Goal: Task Accomplishment & Management: Use online tool/utility

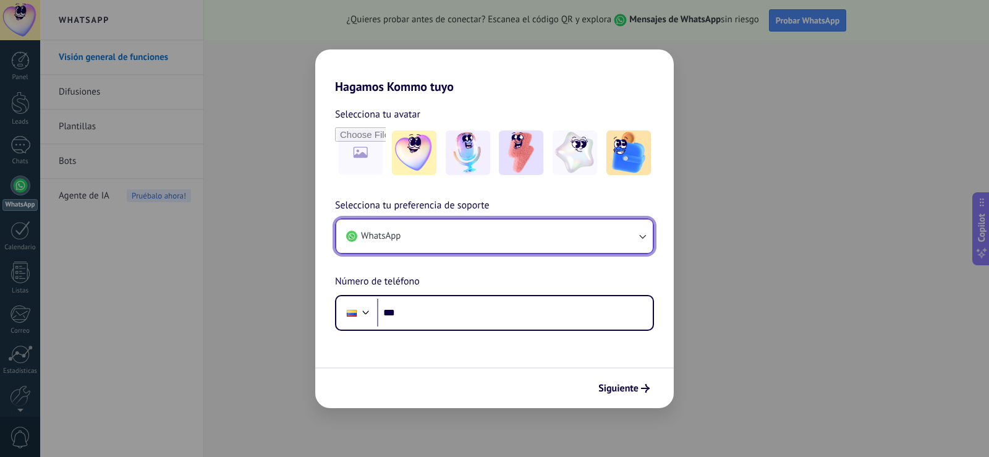
click at [409, 237] on button "WhatsApp" at bounding box center [494, 235] width 316 height 33
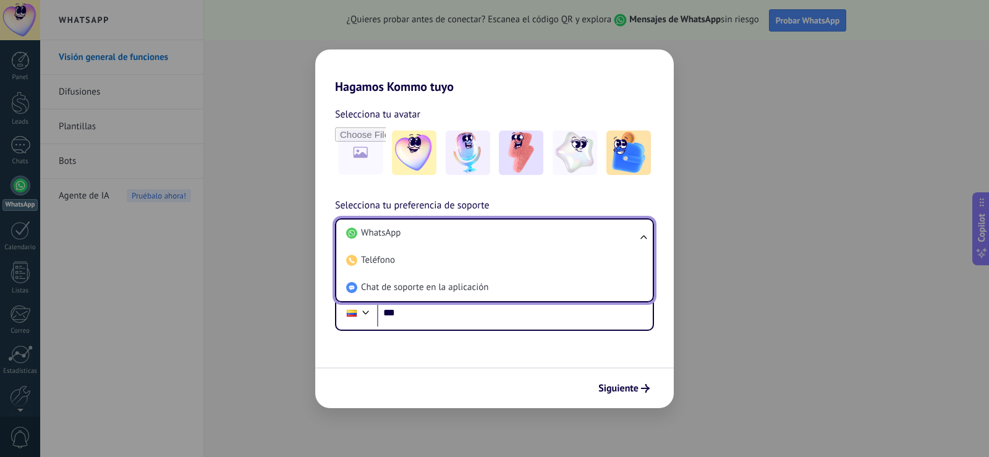
click at [458, 395] on div "Siguiente" at bounding box center [494, 387] width 358 height 41
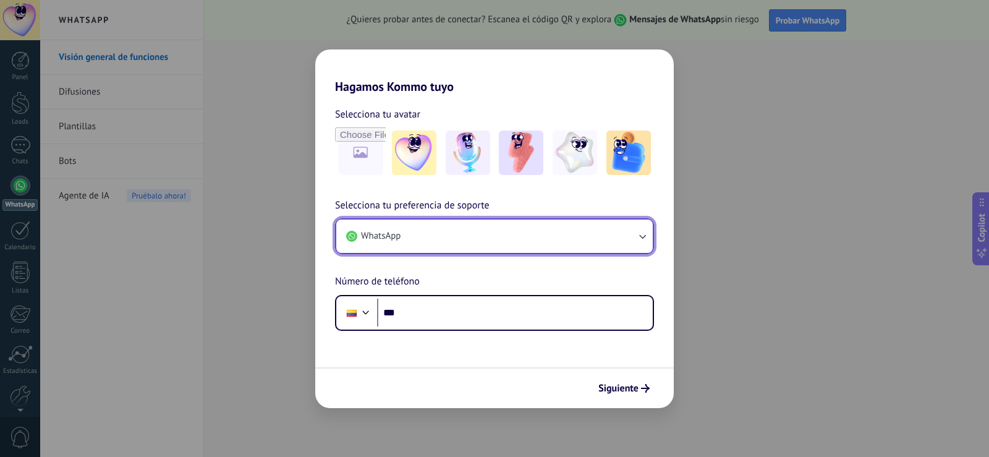
click at [403, 237] on button "WhatsApp" at bounding box center [494, 235] width 316 height 33
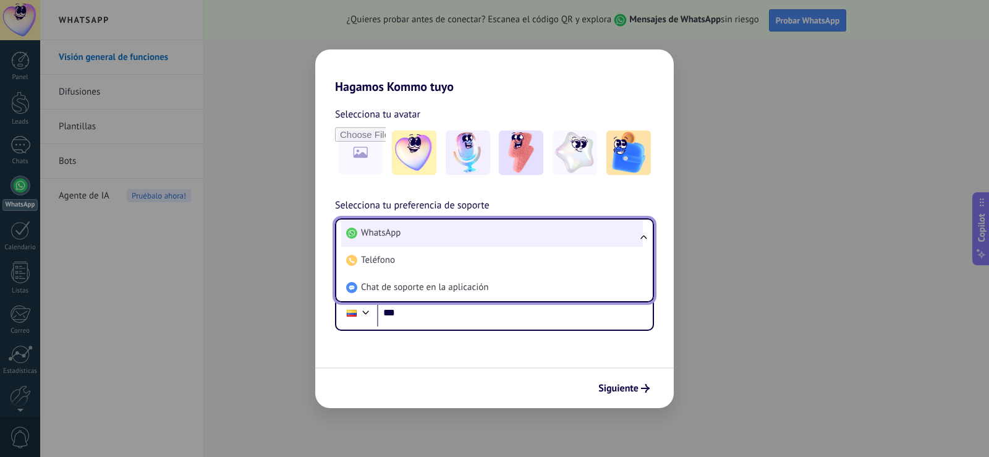
click at [382, 229] on span "WhatsApp" at bounding box center [381, 233] width 40 height 12
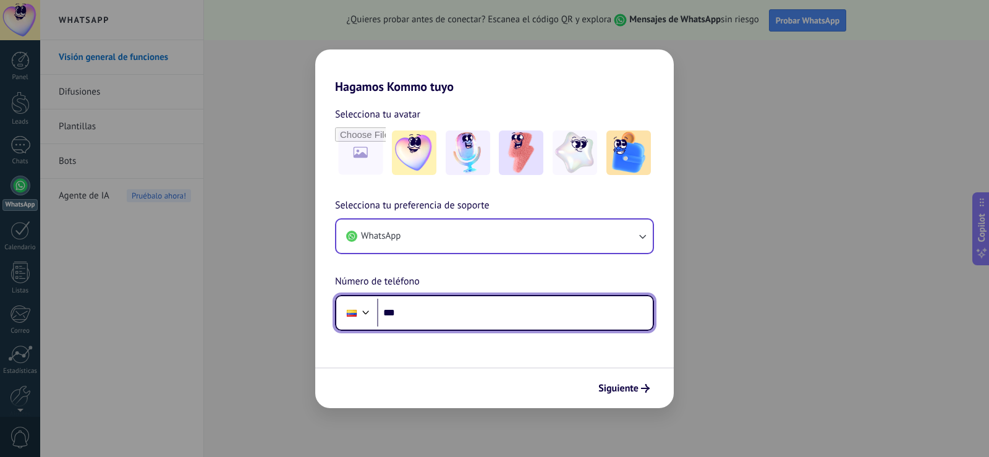
click at [408, 311] on input "***" at bounding box center [515, 312] width 276 height 28
type input "**********"
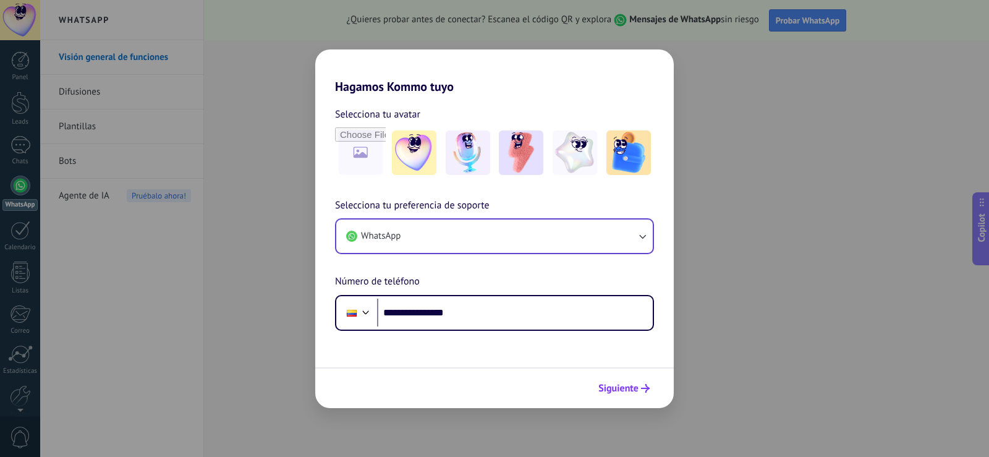
click at [617, 389] on span "Siguiente" at bounding box center [618, 388] width 40 height 9
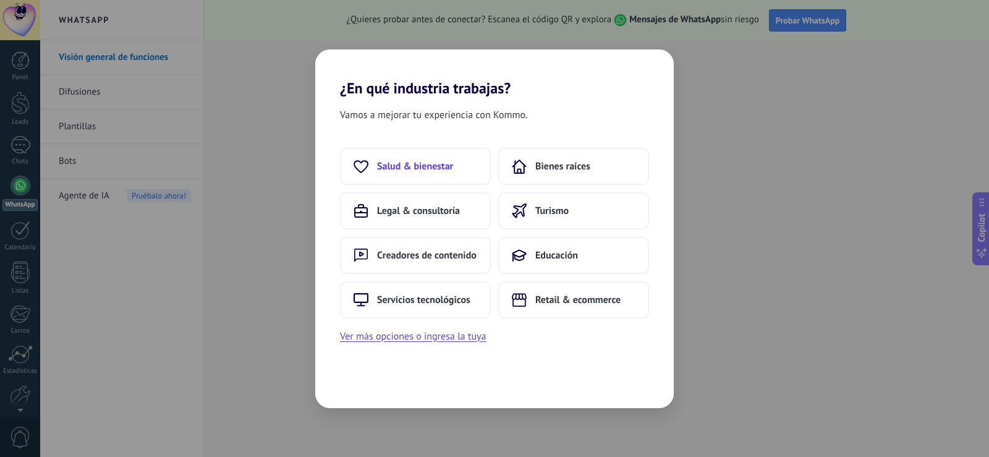
click at [430, 165] on span "Salud & bienestar" at bounding box center [415, 166] width 76 height 12
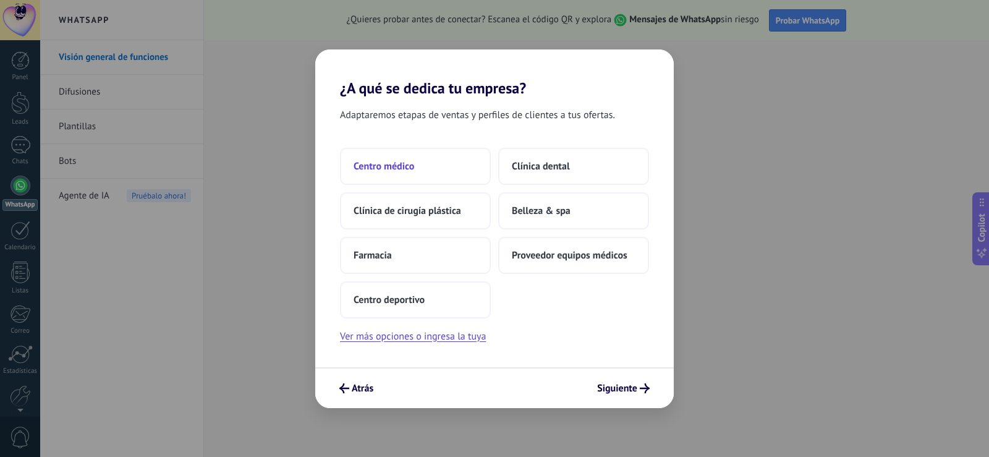
click at [412, 164] on span "Centro médico" at bounding box center [383, 166] width 61 height 12
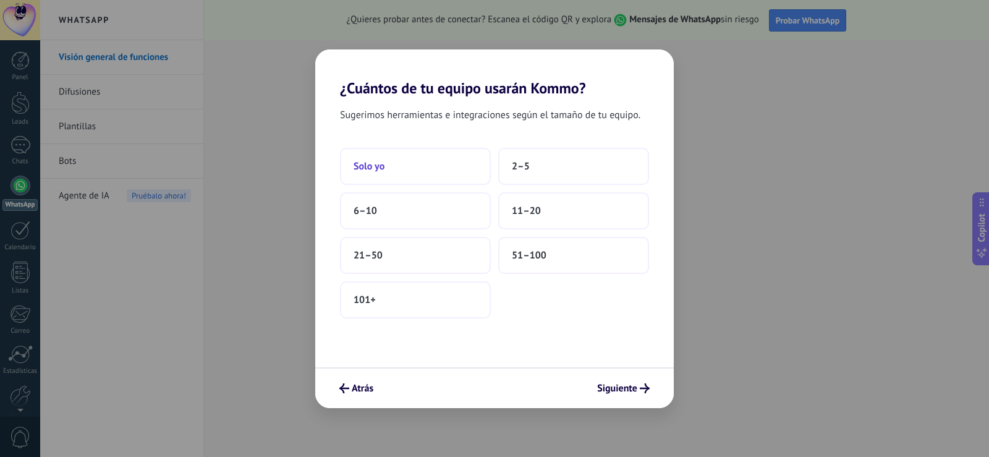
click at [419, 171] on button "Solo yo" at bounding box center [415, 166] width 151 height 37
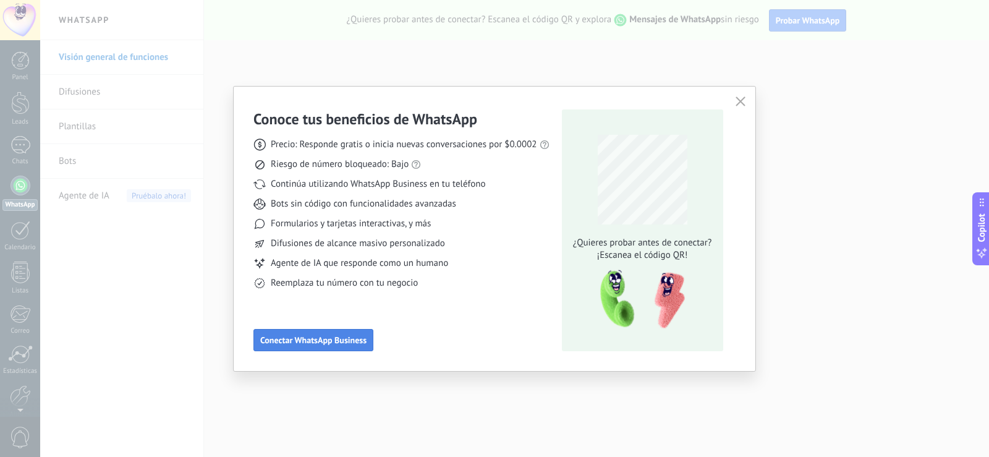
click at [336, 339] on span "Conectar WhatsApp Business" at bounding box center [313, 340] width 106 height 9
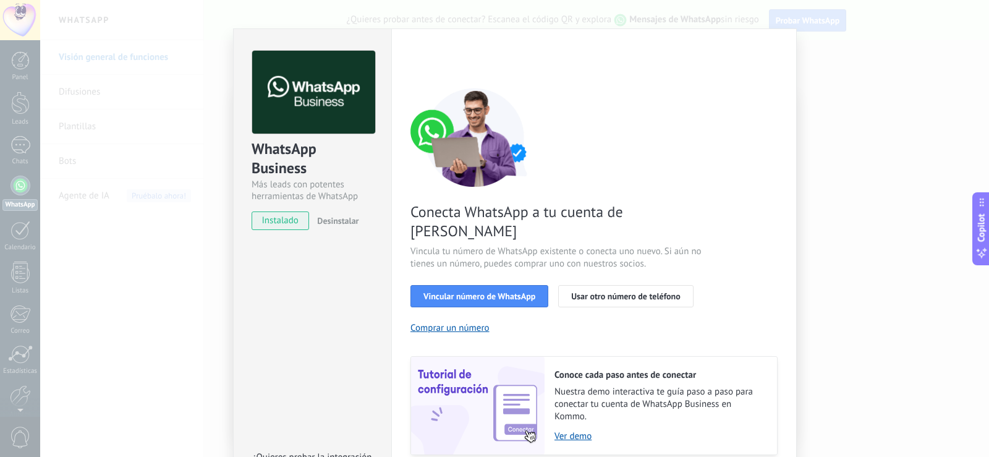
scroll to position [50, 0]
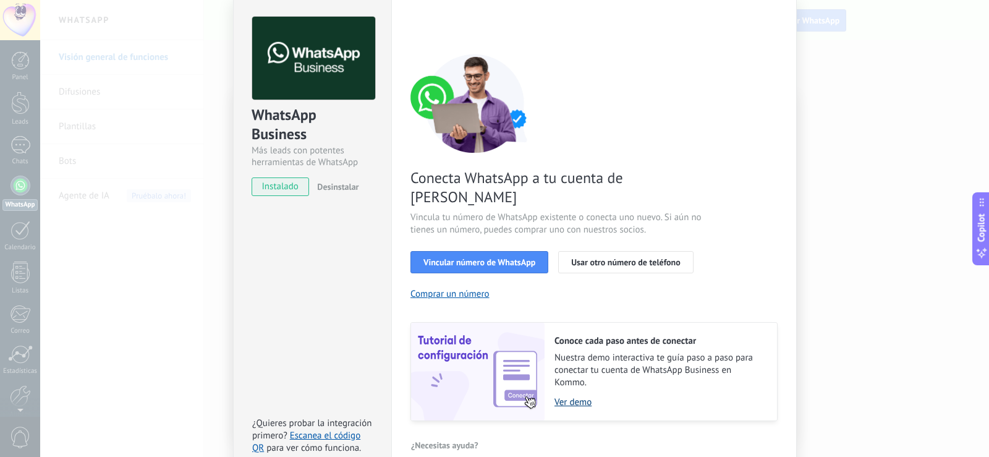
click at [566, 396] on link "Ver demo" at bounding box center [659, 402] width 210 height 12
